Goal: Task Accomplishment & Management: Complete application form

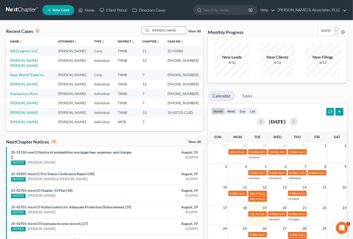
type input "[PERSON_NAME]"
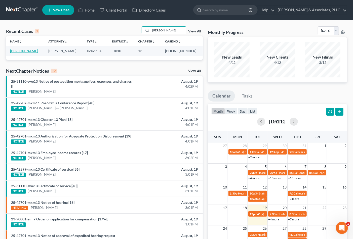
click at [26, 51] on link "[PERSON_NAME]" at bounding box center [24, 51] width 28 height 4
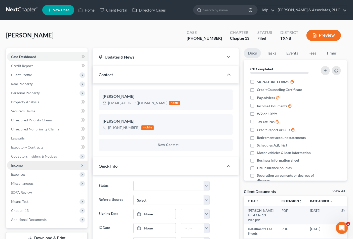
click at [19, 166] on span "Income" at bounding box center [17, 165] width 12 height 4
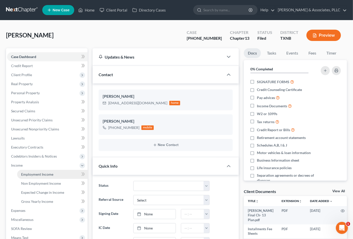
scroll to position [106, 0]
click at [23, 172] on link "Employment Income" at bounding box center [52, 174] width 70 height 9
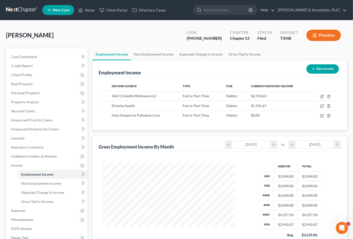
scroll to position [90, 142]
click at [92, 39] on div "[PERSON_NAME] Upgraded Case [PHONE_NUMBER] Chapter Chapter 13 Status [GEOGRAPHI…" at bounding box center [176, 37] width 341 height 22
click at [138, 33] on div "[PERSON_NAME] Upgraded Case [PHONE_NUMBER] Chapter Chapter 13 Status [GEOGRAPHI…" at bounding box center [176, 37] width 341 height 22
click at [86, 9] on link "Home" at bounding box center [86, 10] width 21 height 9
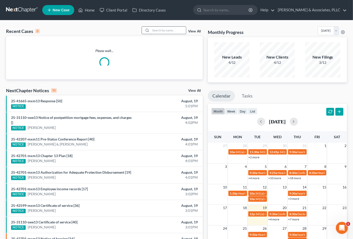
click at [160, 32] on input "search" at bounding box center [168, 30] width 35 height 7
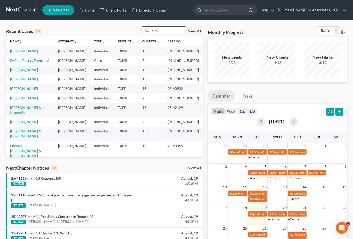
type input "cook"
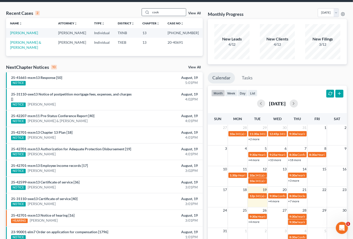
scroll to position [28, 0]
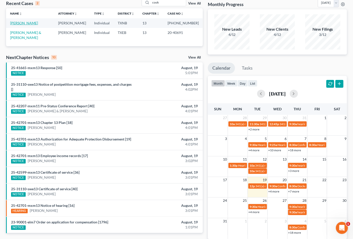
click at [14, 24] on link "[PERSON_NAME]" at bounding box center [24, 23] width 28 height 4
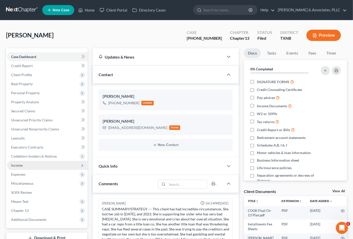
scroll to position [142, 0]
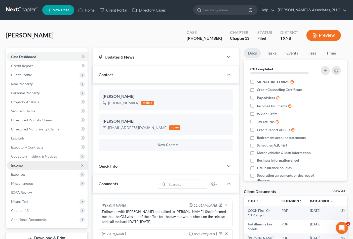
click at [19, 166] on span "Income" at bounding box center [17, 165] width 12 height 4
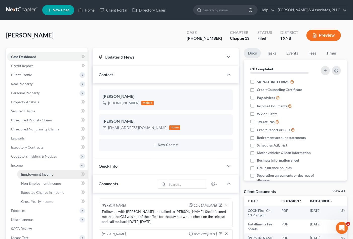
click at [36, 175] on span "Employment Income" at bounding box center [37, 174] width 32 height 4
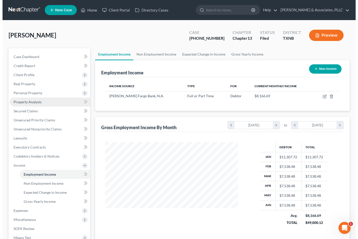
scroll to position [90, 142]
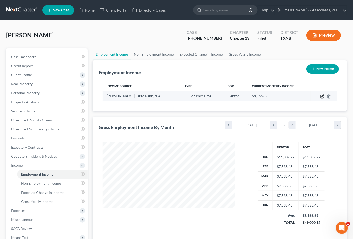
click at [323, 97] on icon "button" at bounding box center [321, 96] width 3 height 3
select select "0"
select select "45"
select select "2"
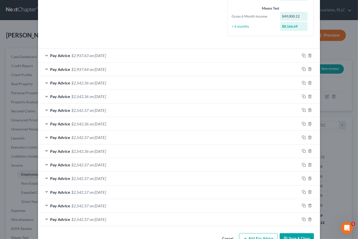
scroll to position [146, 0]
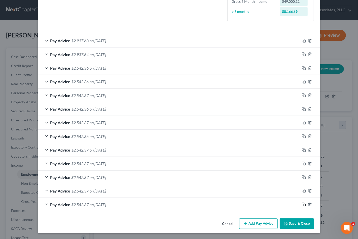
click at [302, 205] on icon "button" at bounding box center [304, 205] width 4 height 4
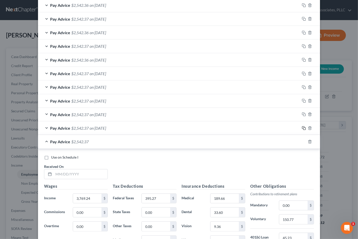
scroll to position [258, 0]
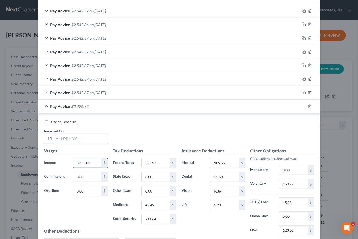
type input "3,653.85"
click at [83, 142] on input "text" at bounding box center [81, 139] width 54 height 10
click at [308, 106] on icon "button" at bounding box center [309, 106] width 2 height 3
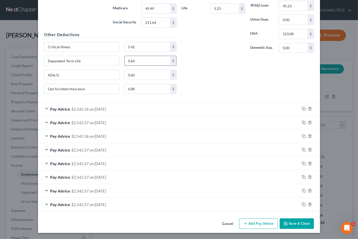
scroll to position [165, 0]
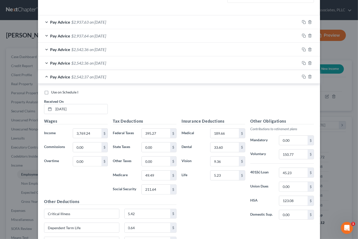
click at [104, 74] on div "Pay Advice $2,542.37 on [DATE]" at bounding box center [169, 76] width 262 height 13
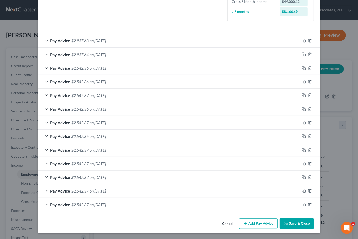
scroll to position [146, 0]
click at [88, 202] on div "Pay Advice $2,542.37 on [DATE]" at bounding box center [169, 204] width 262 height 13
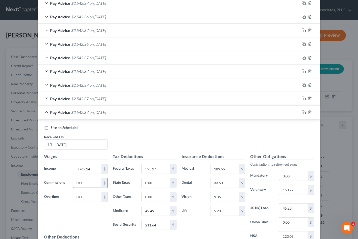
scroll to position [249, 0]
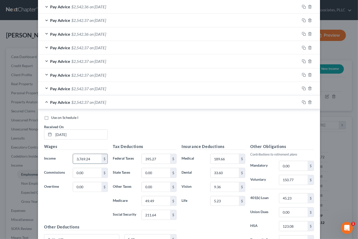
click at [89, 158] on input "3,769.24" at bounding box center [87, 159] width 28 height 10
type input "3,653.85"
click at [158, 160] on input "395.27" at bounding box center [156, 159] width 28 height 10
type input "47.82"
type input "204.49"
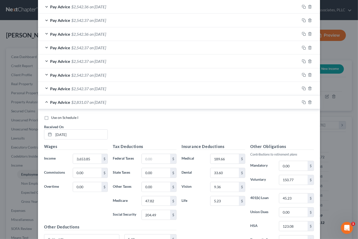
click at [202, 102] on div "Pay Advice $2,831.07 on [DATE]" at bounding box center [169, 102] width 262 height 13
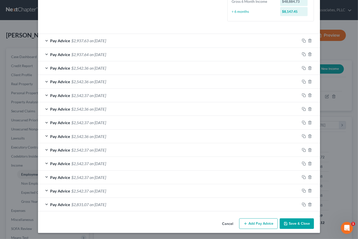
scroll to position [146, 0]
click at [132, 192] on div "Pay Advice $2,542.37 on [DATE]" at bounding box center [169, 190] width 262 height 13
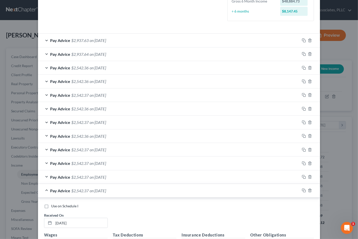
scroll to position [249, 0]
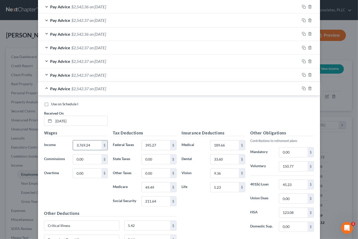
click at [92, 146] on input "3,769.24" at bounding box center [87, 146] width 28 height 10
type input "3,653.85"
type input "47.83"
type input "2"
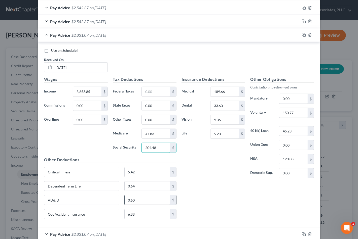
scroll to position [305, 0]
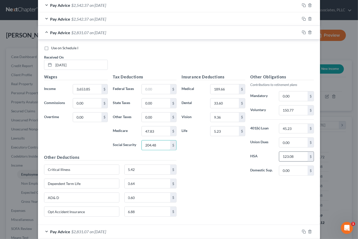
type input "204.48"
click at [301, 157] on input "123.08" at bounding box center [293, 157] width 28 height 10
click at [280, 112] on input "150.77" at bounding box center [293, 111] width 28 height 10
type input "146.16"
click at [219, 131] on input "5.23" at bounding box center [224, 132] width 28 height 10
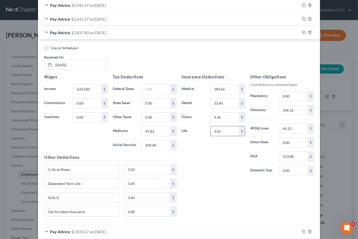
drag, startPoint x: 215, startPoint y: 131, endPoint x: 224, endPoint y: 129, distance: 9.5
click at [224, 129] on input "3.01" at bounding box center [224, 132] width 28 height 10
drag, startPoint x: 214, startPoint y: 195, endPoint x: 188, endPoint y: 197, distance: 26.7
click at [214, 196] on div "Insurance Deductions Medical 189.66 $ Dental 33.60 $ Vision 9.36 $ Life 3.65 $ …" at bounding box center [247, 147] width 137 height 147
type input "3.01"
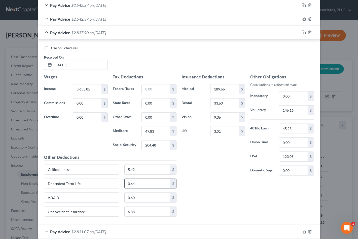
click at [142, 183] on input "0.64" at bounding box center [148, 184] width 46 height 10
click at [222, 183] on div "Insurance Deductions Medical 189.66 $ Dental 33.60 $ Vision 9.36 $ Life 3.01 $ …" at bounding box center [247, 147] width 137 height 147
click at [130, 17] on div "Pay Advice $2,542.37 on [DATE]" at bounding box center [169, 18] width 262 height 13
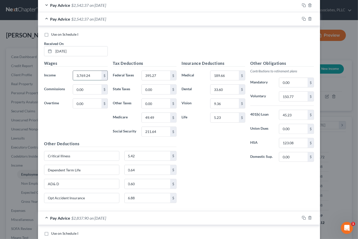
click at [94, 77] on input "3,769.24" at bounding box center [87, 76] width 28 height 10
type input "3,653.85"
click at [156, 79] on input "395.27" at bounding box center [156, 76] width 28 height 10
type input "47.82"
type input "204.49"
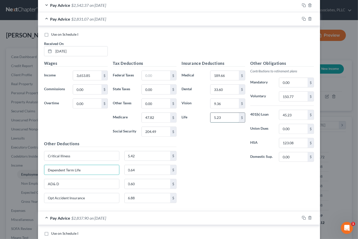
click at [225, 118] on input "5.23" at bounding box center [224, 118] width 28 height 10
type input "3.01"
click at [222, 164] on div "Insurance Deductions Medical 189.66 $ Dental 33.60 $ Vision 9.36 $ Life 3.01 $" at bounding box center [213, 113] width 69 height 106
click at [295, 99] on input "150.77" at bounding box center [293, 97] width 28 height 10
type input "146.16"
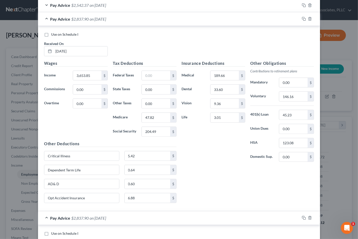
click at [226, 149] on div "Insurance Deductions Medical 189.66 $ Dental 33.60 $ Vision 9.36 $ Life 3.01 $" at bounding box center [213, 113] width 69 height 106
click at [128, 6] on div "Pay Advice $2,542.37 on [DATE]" at bounding box center [169, 4] width 262 height 13
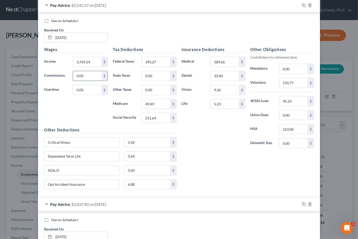
click at [87, 76] on input "0.00" at bounding box center [87, 76] width 28 height 10
type input "7"
drag, startPoint x: 82, startPoint y: 76, endPoint x: 78, endPoint y: 78, distance: 3.6
click at [78, 78] on input "7" at bounding box center [87, 76] width 28 height 10
click at [91, 58] on input "3,769.24" at bounding box center [87, 62] width 28 height 10
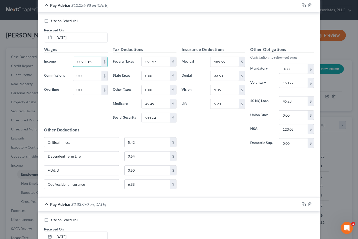
type input "11,253.85"
click at [82, 108] on div "Wages Income * 11,253.85 $ Commissions $ Overtime 0.00 $" at bounding box center [76, 87] width 69 height 80
click at [159, 61] on input "395.27" at bounding box center [156, 62] width 28 height 10
type input "158.02"
type input "675.68"
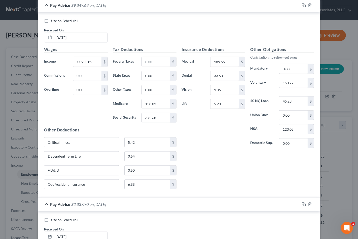
click at [235, 184] on div "Insurance Deductions Medical 189.66 $ Dental 33.60 $ Vision 9.36 $ Life 5.23 $ …" at bounding box center [247, 120] width 137 height 147
click at [287, 103] on input "45.23" at bounding box center [293, 102] width 28 height 10
click at [296, 79] on input "150.77" at bounding box center [293, 83] width 28 height 10
type input "450.16"
click at [222, 104] on input "5.23" at bounding box center [224, 104] width 28 height 10
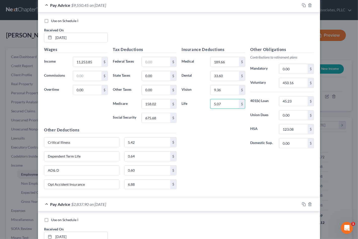
type input "5.07"
click at [231, 130] on div "Insurance Deductions Medical 189.66 $ Dental 33.60 $ Vision 9.36 $ Life 5.07 $" at bounding box center [213, 100] width 69 height 106
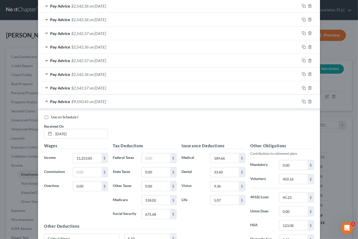
scroll to position [193, 0]
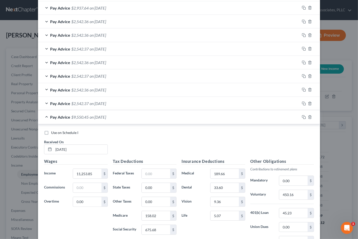
click at [95, 104] on span "on [DATE]" at bounding box center [98, 103] width 16 height 5
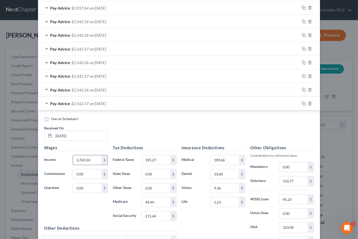
click at [92, 157] on input "3,769.24" at bounding box center [87, 160] width 28 height 10
click at [149, 202] on input "49.49" at bounding box center [156, 202] width 28 height 10
type input "49.50"
click at [150, 217] on input "211.64" at bounding box center [156, 217] width 28 height 10
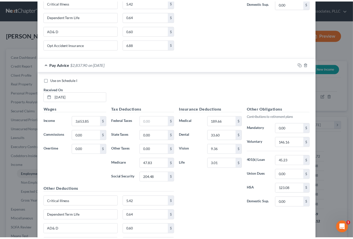
scroll to position [891, 0]
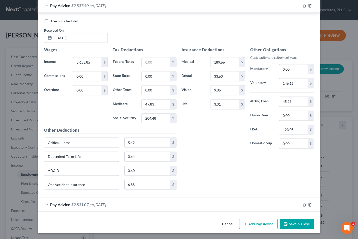
drag, startPoint x: 304, startPoint y: 218, endPoint x: 298, endPoint y: 226, distance: 10.1
click at [304, 218] on div "Cancel Add Pay Advice Save & Close" at bounding box center [179, 225] width 282 height 17
click at [303, 222] on button "Save & Close" at bounding box center [296, 224] width 34 height 11
click at [298, 226] on button "Save & Close" at bounding box center [296, 224] width 34 height 11
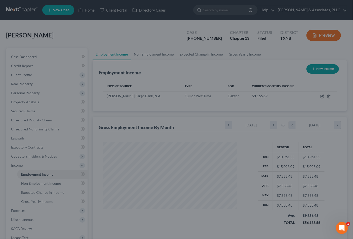
scroll to position [251437, 251384]
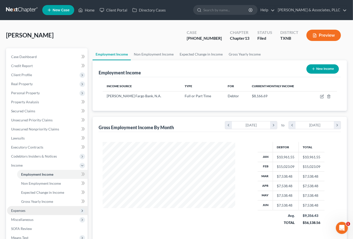
click at [25, 209] on span "Expenses" at bounding box center [18, 211] width 14 height 4
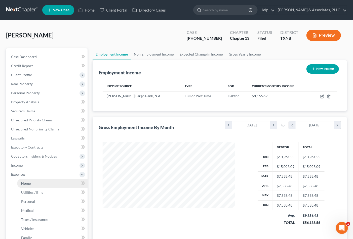
click at [31, 185] on link "Home" at bounding box center [52, 183] width 70 height 9
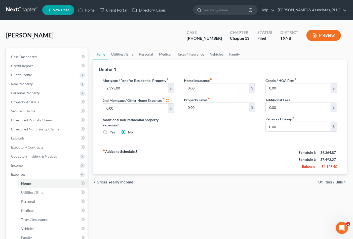
click at [331, 180] on span "Utilities / Bills" at bounding box center [330, 182] width 25 height 4
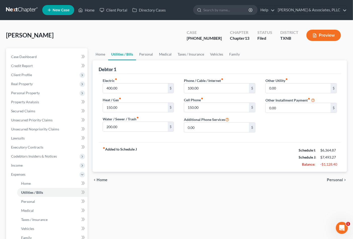
click at [253, 200] on div "Home Utilities / Bills Personal Medical Taxes / Insurance Vehicles Family Debto…" at bounding box center [219, 177] width 259 height 259
click at [12, 165] on span "Income" at bounding box center [17, 165] width 12 height 4
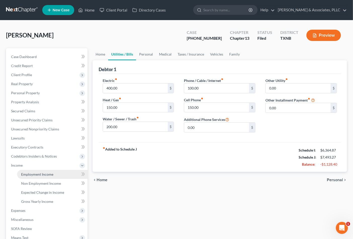
click at [37, 175] on span "Employment Income" at bounding box center [37, 174] width 32 height 4
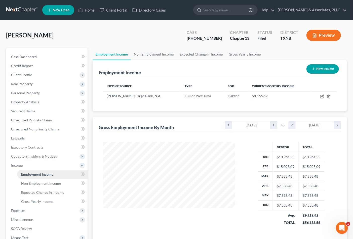
scroll to position [90, 142]
